Goal: Browse casually: Explore the website without a specific task or goal

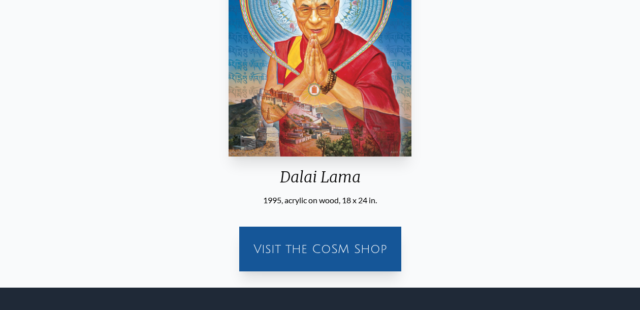
scroll to position [226, 0]
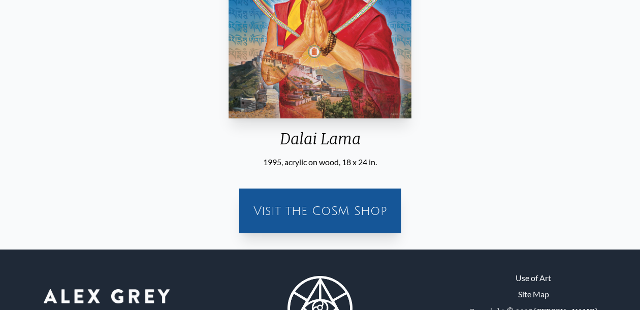
click at [296, 213] on div "Visit the CoSM Shop" at bounding box center [320, 211] width 150 height 33
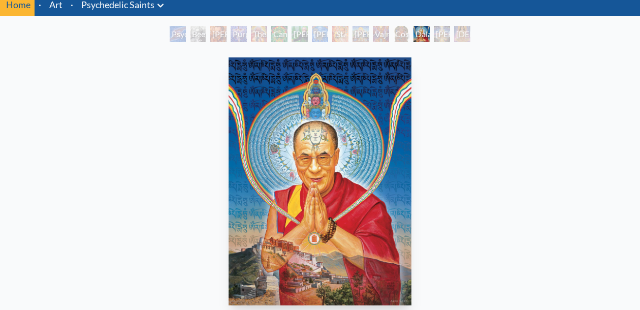
scroll to position [37, 0]
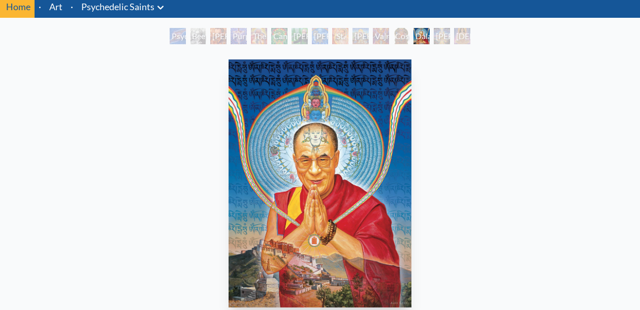
click at [408, 34] on div "Cosmic [DEMOGRAPHIC_DATA]" at bounding box center [401, 36] width 16 height 16
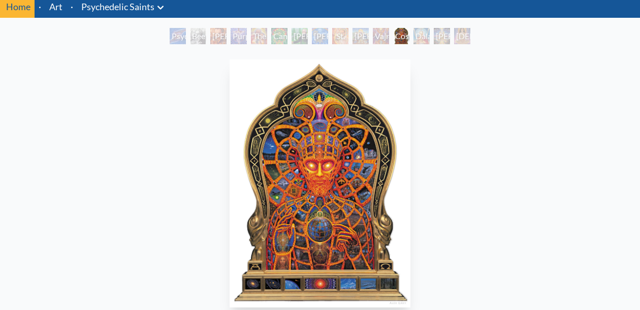
click at [470, 38] on div "[DEMOGRAPHIC_DATA]" at bounding box center [462, 36] width 16 height 16
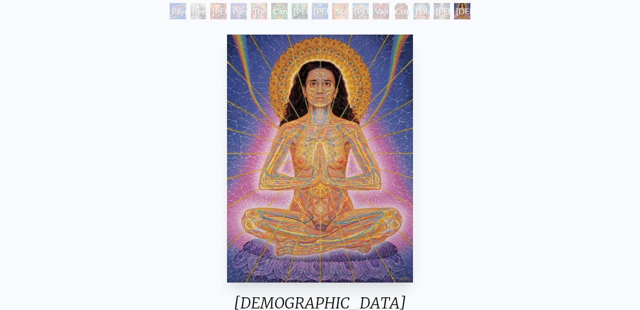
scroll to position [59, 0]
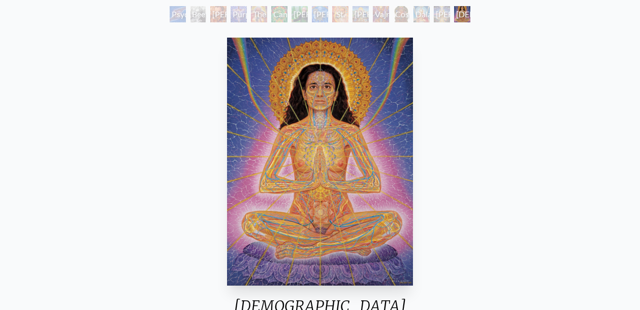
click at [355, 16] on div "[PERSON_NAME]" at bounding box center [360, 14] width 16 height 16
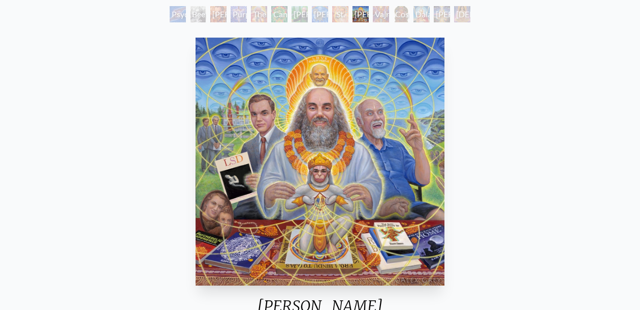
click at [323, 19] on div "[PERSON_NAME] & the New Eleusis" at bounding box center [320, 14] width 16 height 16
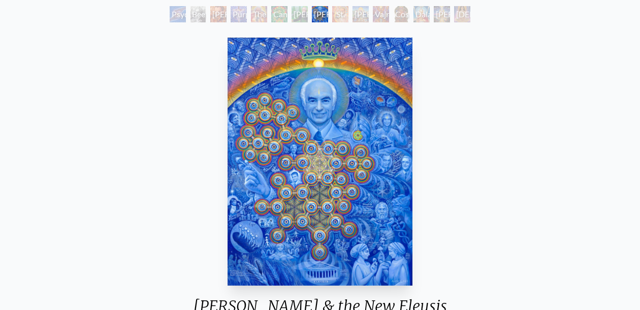
click at [227, 13] on div "[PERSON_NAME] M.D., Cartographer of Consciousness" at bounding box center [218, 14] width 16 height 16
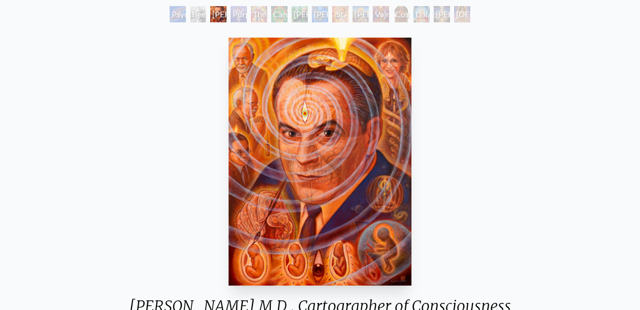
click at [243, 12] on div "Purple [DEMOGRAPHIC_DATA]" at bounding box center [239, 14] width 16 height 16
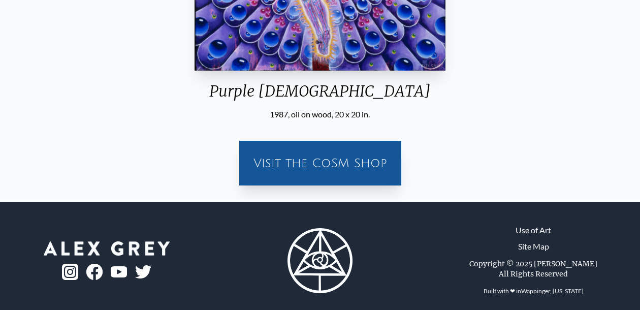
scroll to position [283, 0]
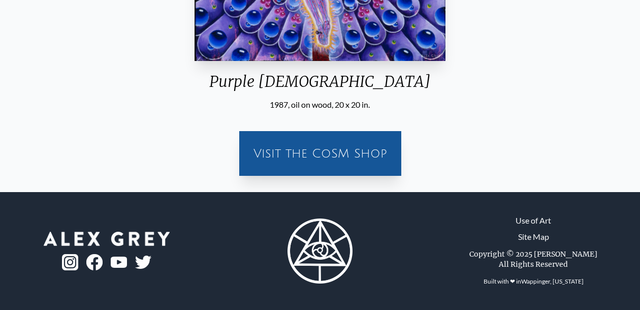
click at [320, 150] on div "Visit the CoSM Shop" at bounding box center [320, 153] width 150 height 33
